Goal: Task Accomplishment & Management: Use online tool/utility

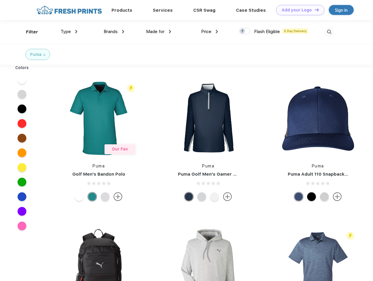
scroll to position [0, 0]
click at [298, 10] on link "Add your Logo Design Tool" at bounding box center [300, 10] width 48 height 10
click at [0, 0] on div "Design Tool" at bounding box center [0, 0] width 0 height 0
click at [315, 10] on link "Add your Logo Design Tool" at bounding box center [300, 10] width 48 height 10
click at [28, 32] on div "Filter" at bounding box center [32, 32] width 12 height 7
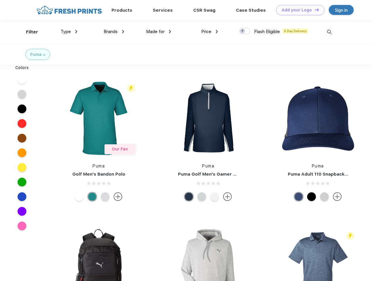
click at [69, 32] on span "Type" at bounding box center [66, 31] width 10 height 5
click at [114, 32] on span "Brands" at bounding box center [111, 31] width 14 height 5
click at [159, 32] on span "Made for" at bounding box center [155, 31] width 18 height 5
click at [210, 32] on span "Price" at bounding box center [206, 31] width 10 height 5
click at [245, 31] on div at bounding box center [244, 31] width 11 height 6
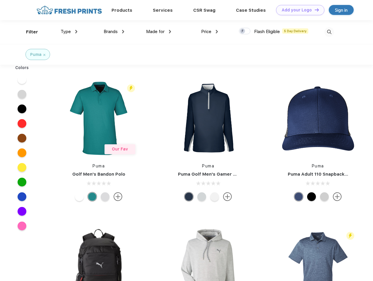
click at [243, 31] on input "checkbox" at bounding box center [241, 30] width 4 height 4
click at [330, 32] on img at bounding box center [330, 32] width 10 height 10
